Goal: Task Accomplishment & Management: Use online tool/utility

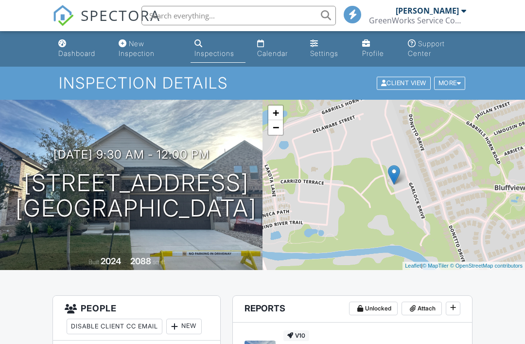
click at [264, 19] on input "text" at bounding box center [239, 15] width 195 height 19
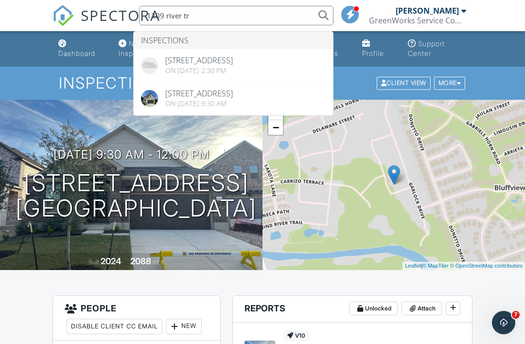
type input "1209 river tr"
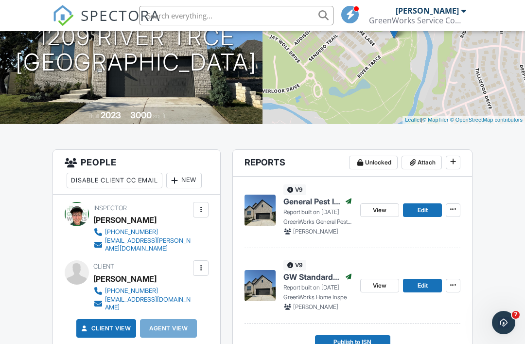
scroll to position [146, 0]
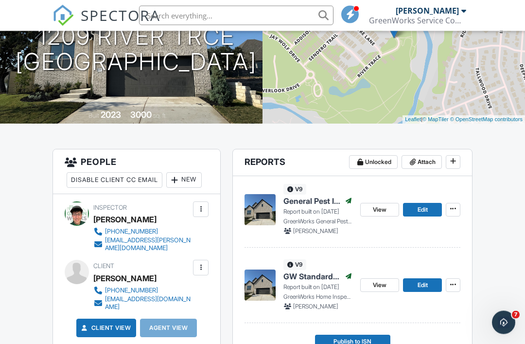
click at [324, 276] on span "GW Standard Home Inspection" at bounding box center [312, 276] width 57 height 11
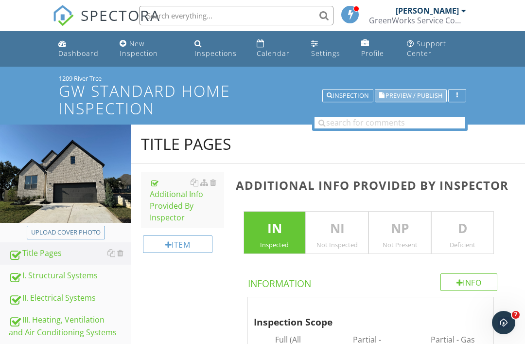
click at [427, 99] on span "Preview / Publish" at bounding box center [414, 95] width 57 height 6
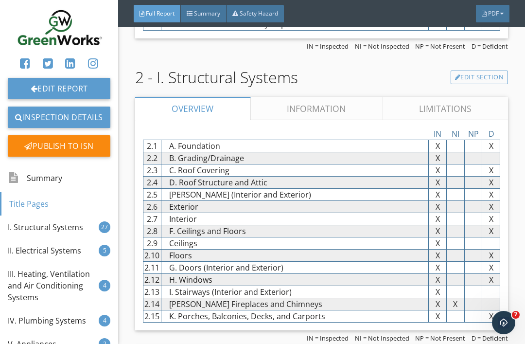
scroll to position [2072, 0]
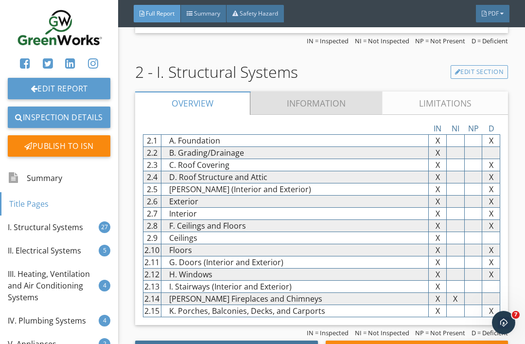
click at [339, 91] on link "Information" at bounding box center [316, 102] width 132 height 23
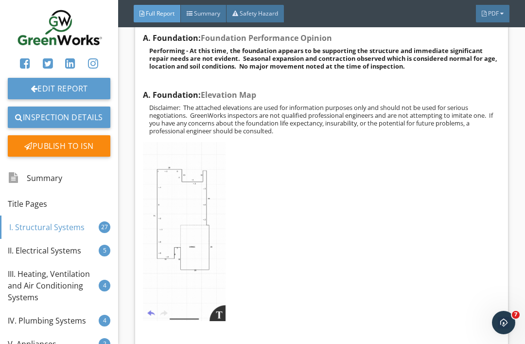
scroll to position [2247, 0]
click at [186, 197] on img at bounding box center [184, 231] width 83 height 179
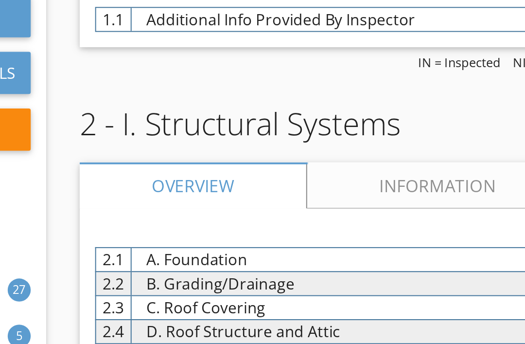
scroll to position [1988, 0]
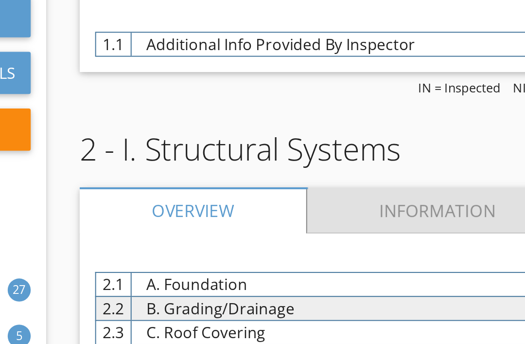
click at [250, 175] on link "Information" at bounding box center [316, 186] width 132 height 23
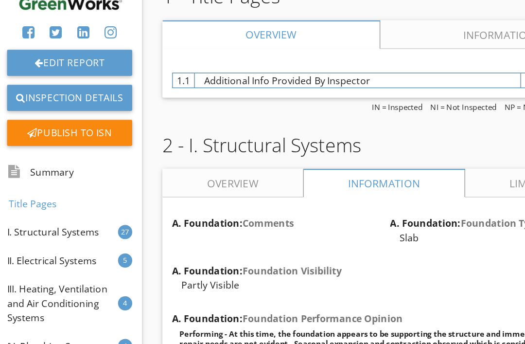
scroll to position [0, 0]
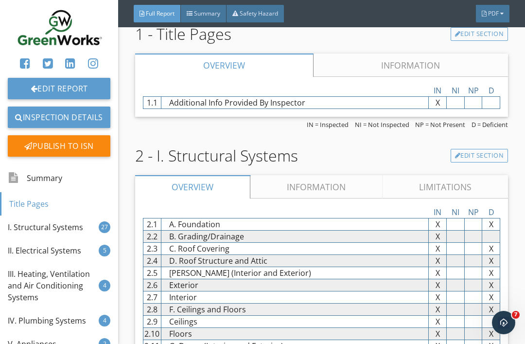
click at [344, 175] on link "Information" at bounding box center [316, 186] width 132 height 23
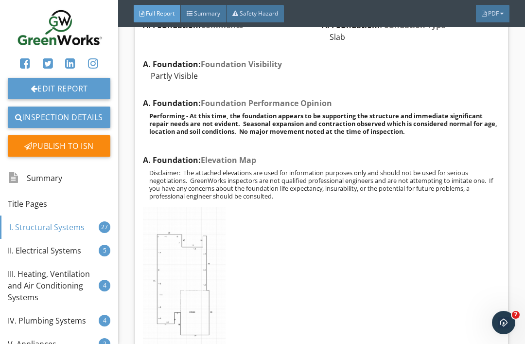
scroll to position [2183, 0]
click at [202, 252] on img at bounding box center [184, 296] width 83 height 179
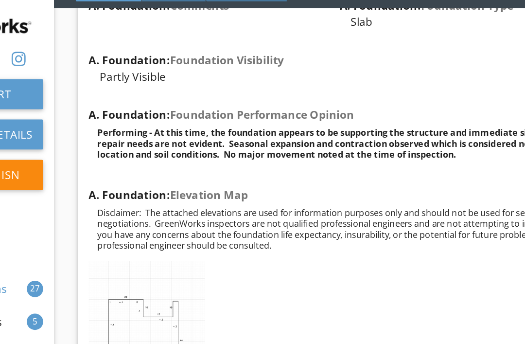
click at [143, 215] on img at bounding box center [184, 296] width 83 height 179
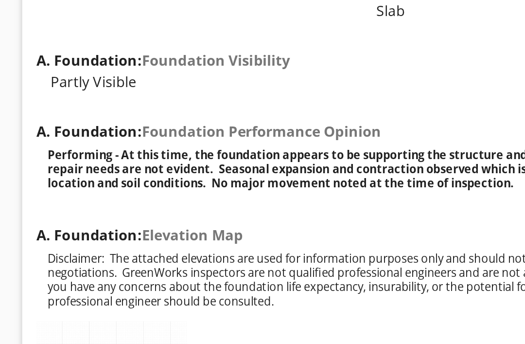
click at [143, 207] on img at bounding box center [184, 296] width 83 height 179
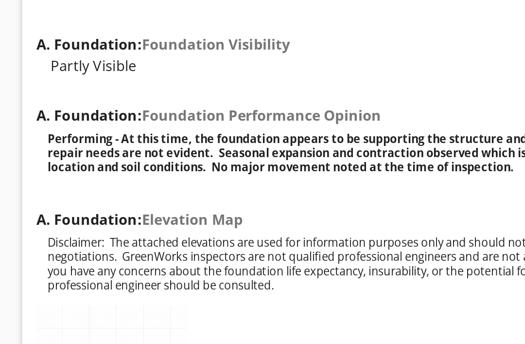
click at [143, 207] on img at bounding box center [184, 296] width 83 height 179
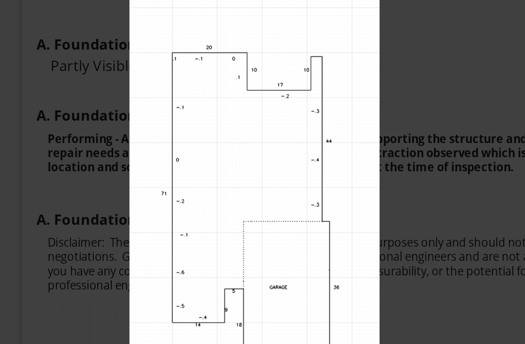
click at [252, 63] on img at bounding box center [262, 171] width 469 height 297
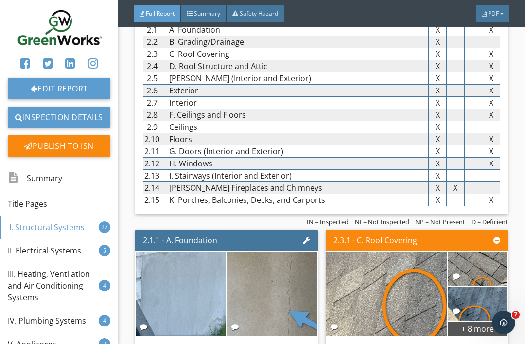
click at [496, 18] on div "PDF" at bounding box center [493, 14] width 34 height 18
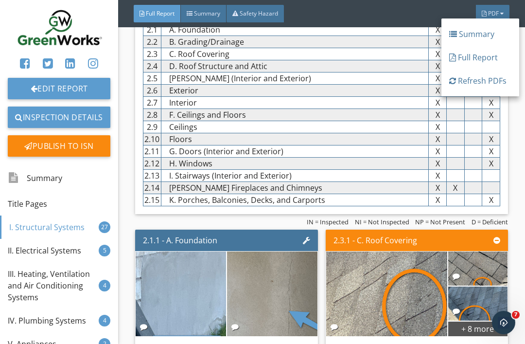
click at [494, 59] on div "Full Report" at bounding box center [480, 58] width 62 height 12
